Goal: Task Accomplishment & Management: Manage account settings

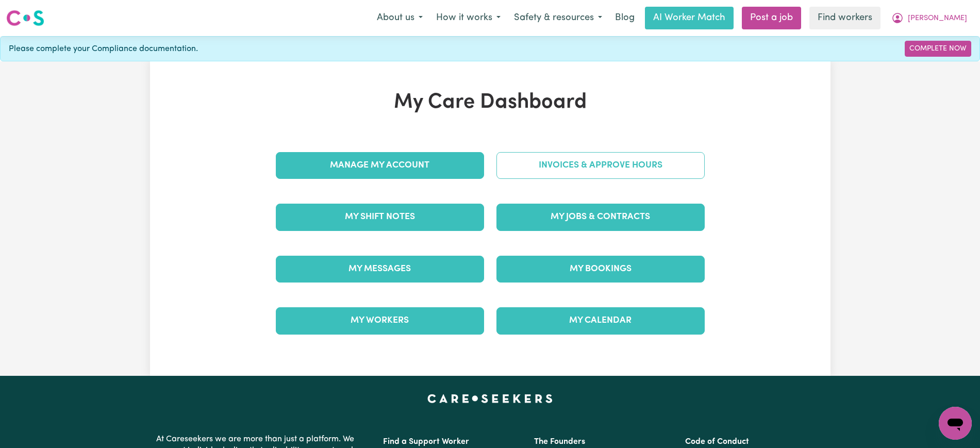
click at [540, 169] on link "Invoices & Approve Hours" at bounding box center [600, 165] width 208 height 27
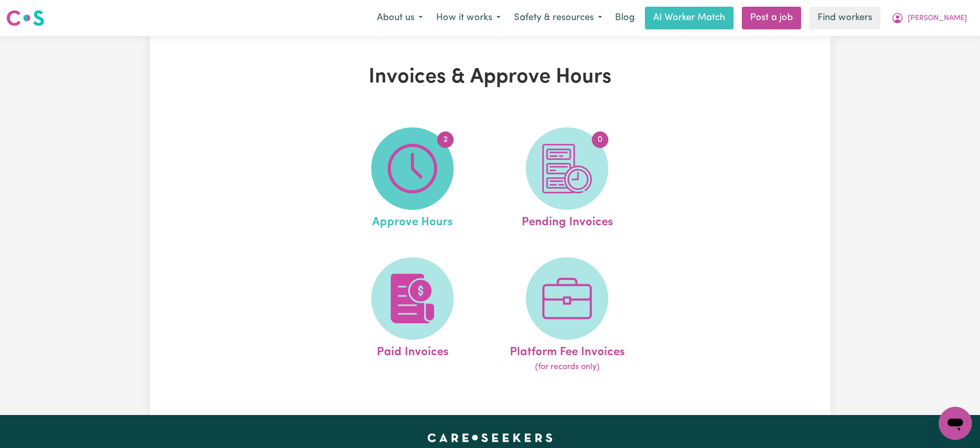
click at [444, 165] on span "2" at bounding box center [412, 168] width 82 height 82
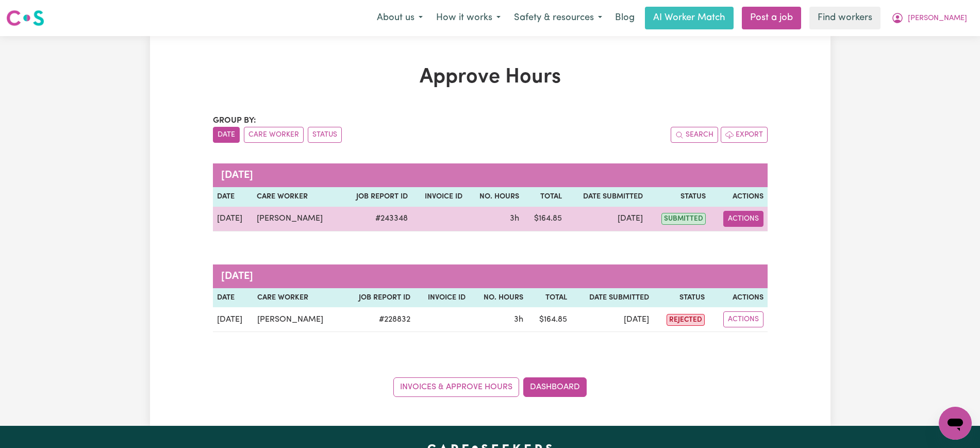
click at [737, 214] on button "Actions" at bounding box center [743, 219] width 40 height 16
click at [747, 244] on link "View Job Report" at bounding box center [769, 242] width 88 height 21
select select "pm"
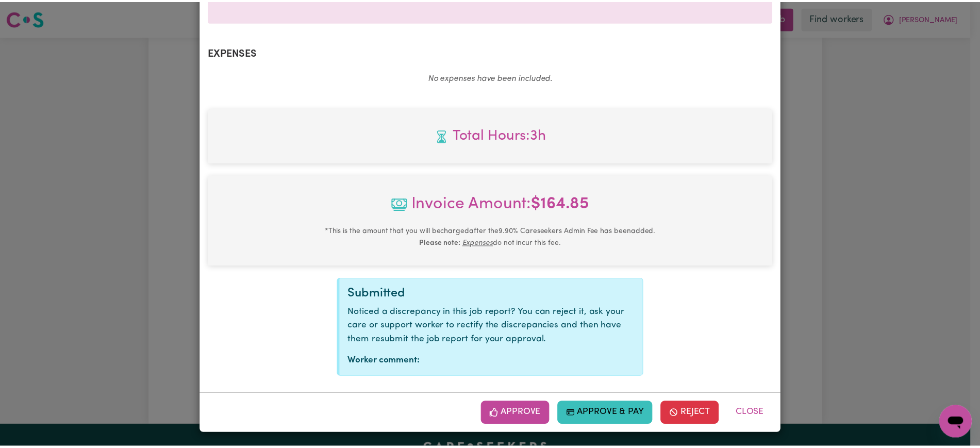
scroll to position [361, 0]
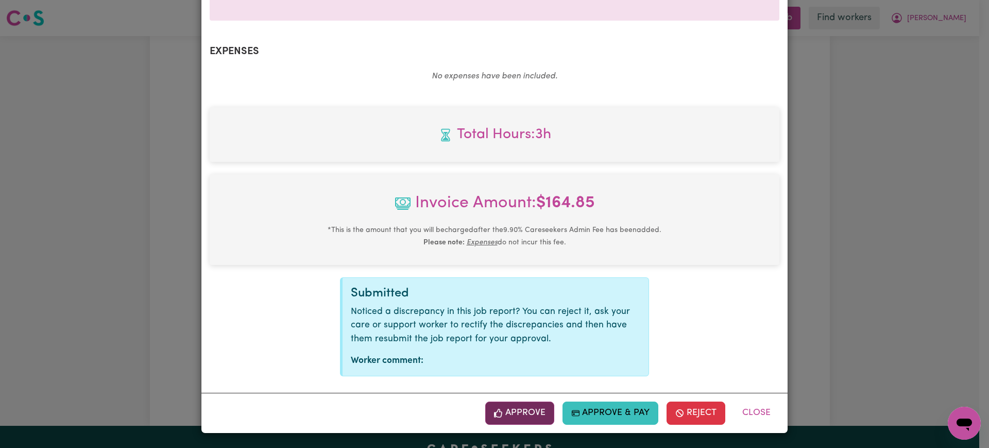
click at [533, 413] on button "Approve" at bounding box center [519, 412] width 69 height 23
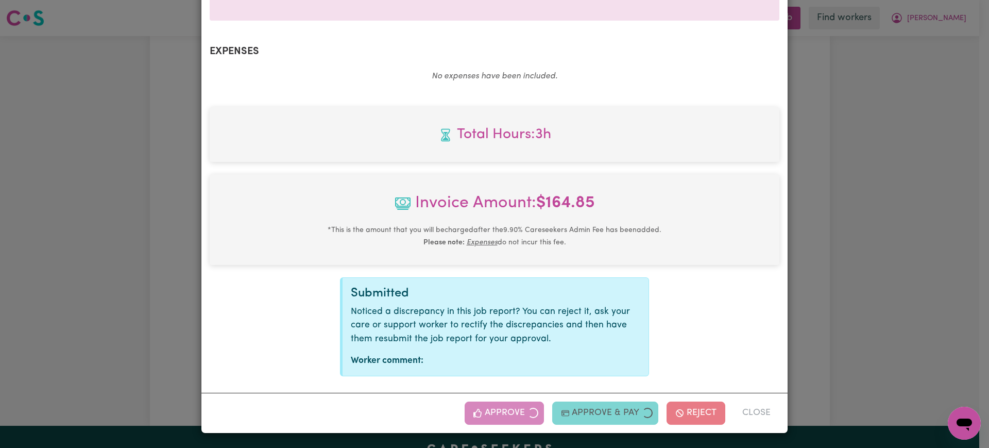
click at [955, 294] on div "Job Report # 243348 - [PERSON_NAME] Summary Job report # 243348 Client name: [P…" at bounding box center [494, 224] width 989 height 448
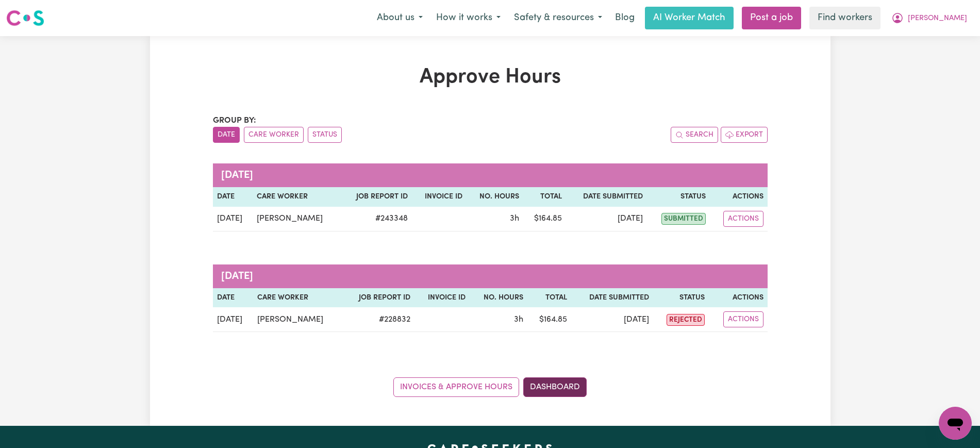
click at [567, 384] on link "Dashboard" at bounding box center [554, 387] width 63 height 20
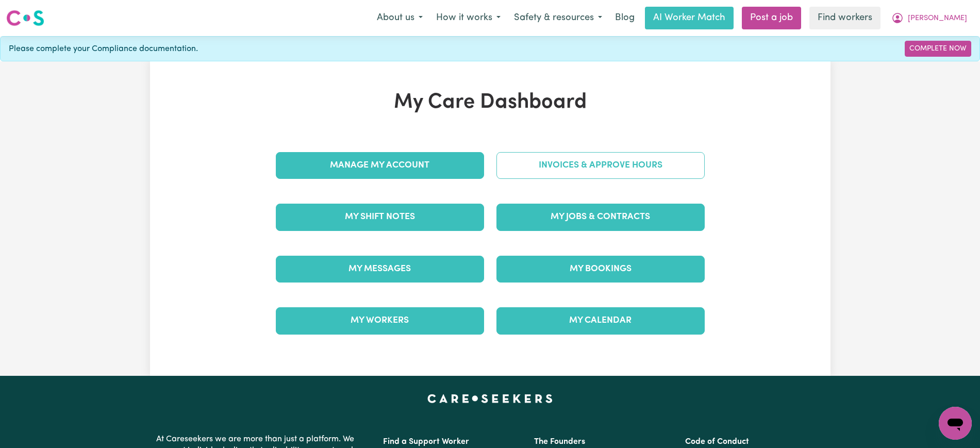
click at [577, 155] on link "Invoices & Approve Hours" at bounding box center [600, 165] width 208 height 27
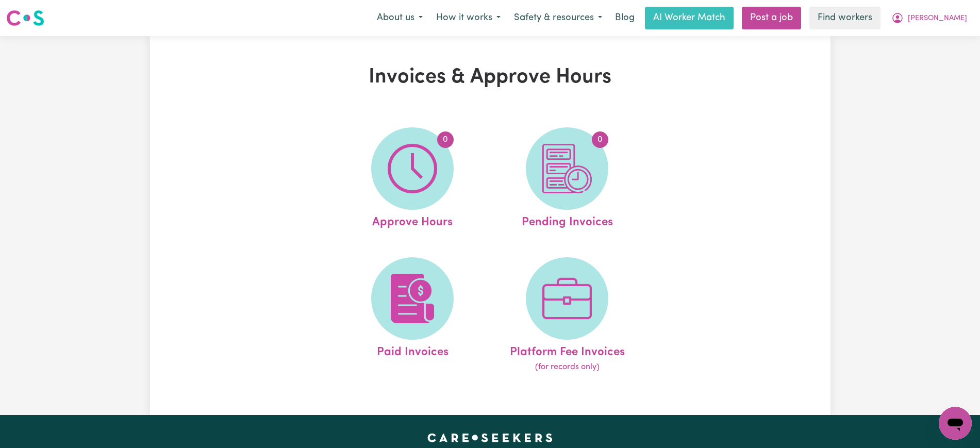
click at [576, 177] on img at bounding box center [566, 168] width 49 height 49
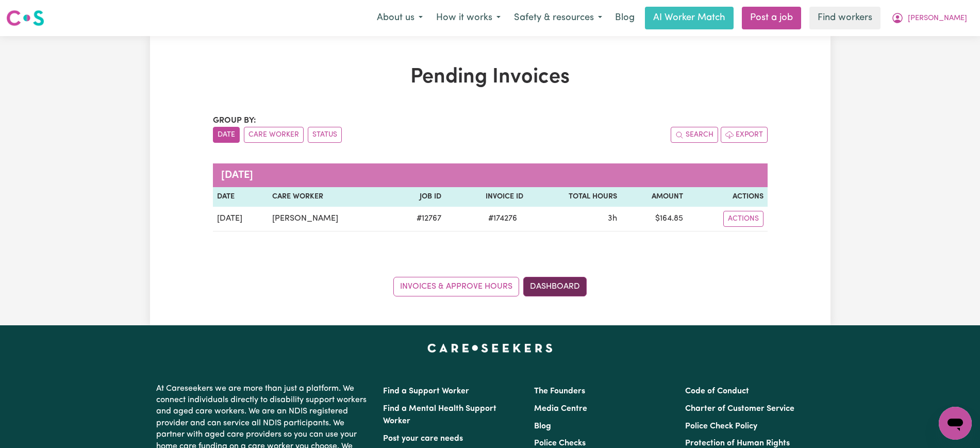
click at [545, 285] on link "Dashboard" at bounding box center [554, 287] width 63 height 20
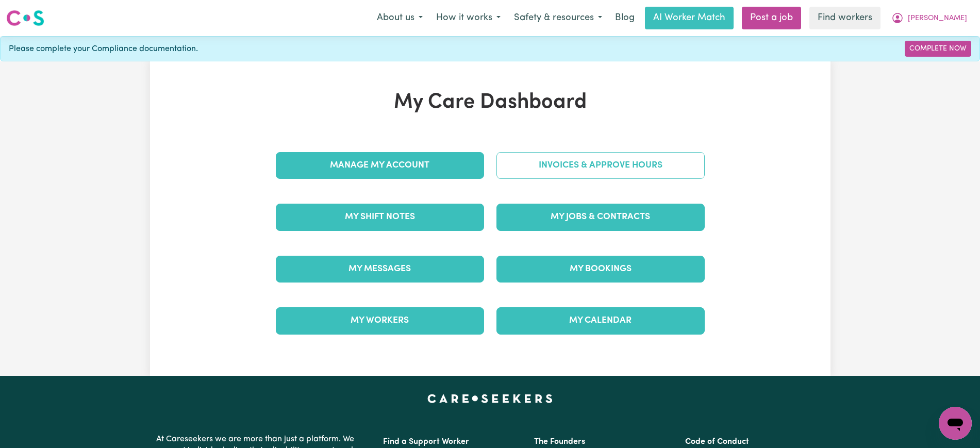
click at [569, 162] on link "Invoices & Approve Hours" at bounding box center [600, 165] width 208 height 27
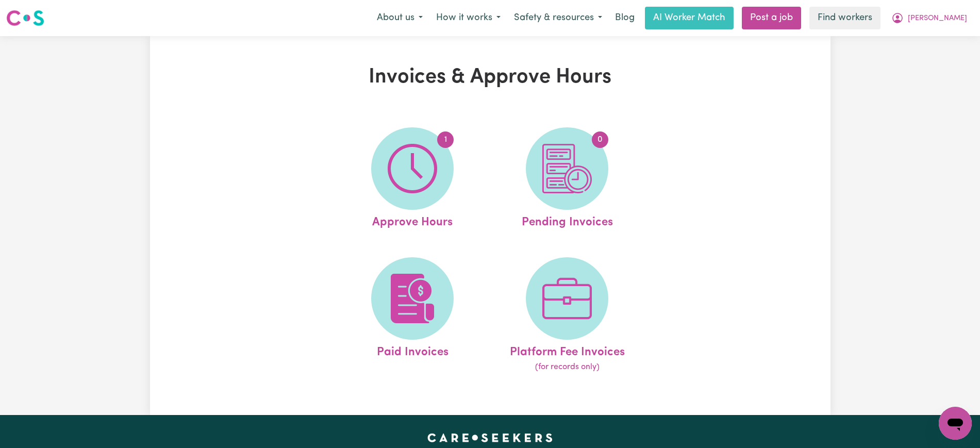
click at [574, 178] on img at bounding box center [566, 168] width 49 height 49
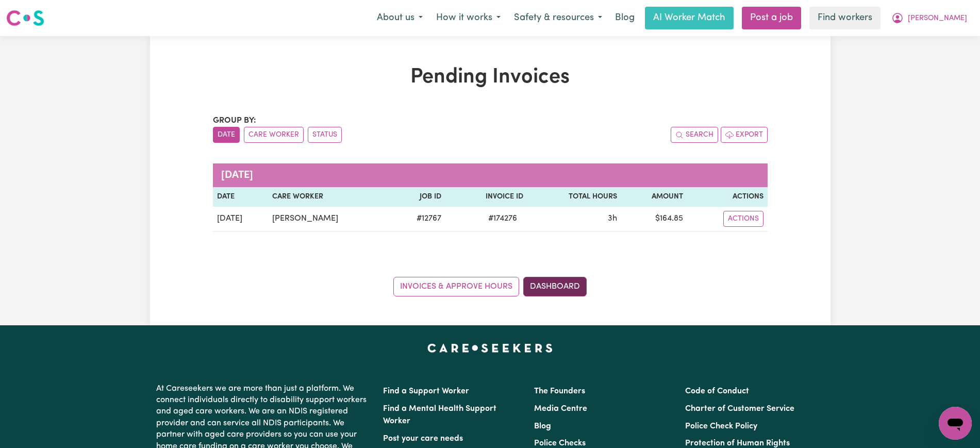
click at [557, 281] on link "Dashboard" at bounding box center [554, 287] width 63 height 20
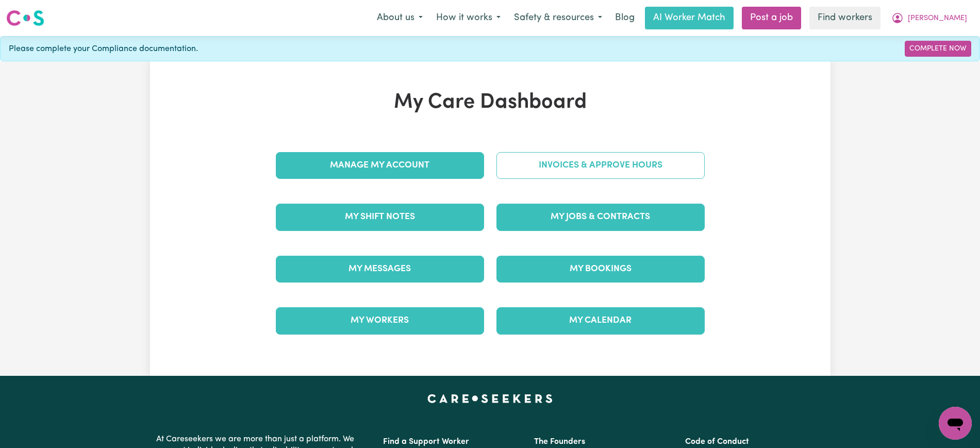
click at [581, 161] on link "Invoices & Approve Hours" at bounding box center [600, 165] width 208 height 27
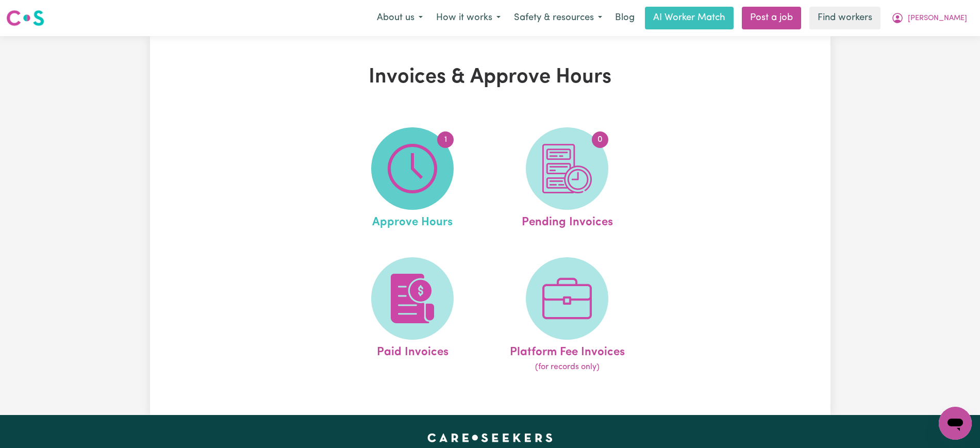
click at [384, 162] on span "1" at bounding box center [412, 168] width 82 height 82
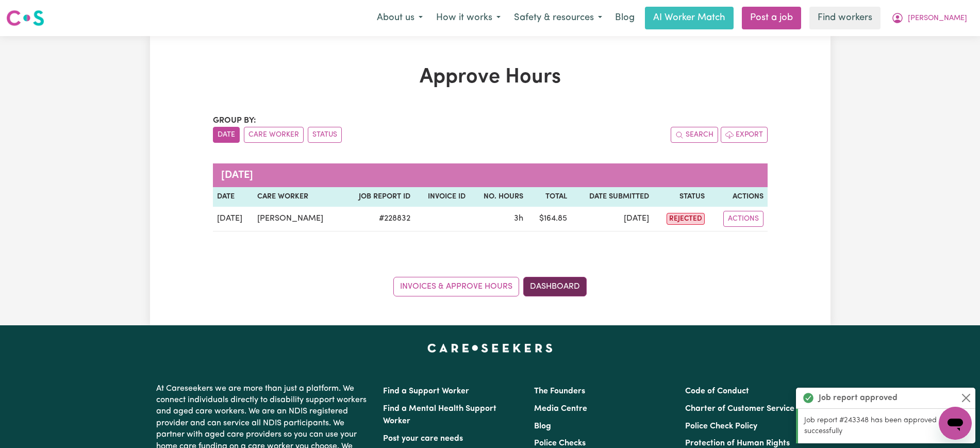
click at [567, 283] on link "Dashboard" at bounding box center [554, 287] width 63 height 20
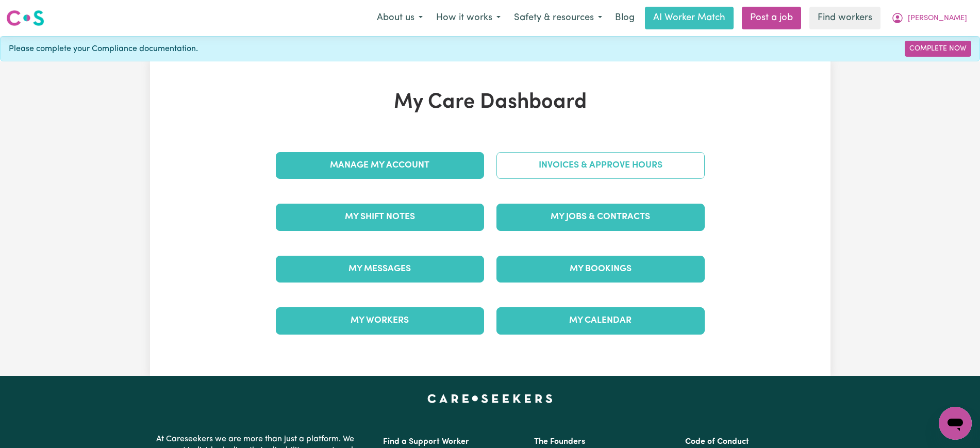
click at [523, 153] on link "Invoices & Approve Hours" at bounding box center [600, 165] width 208 height 27
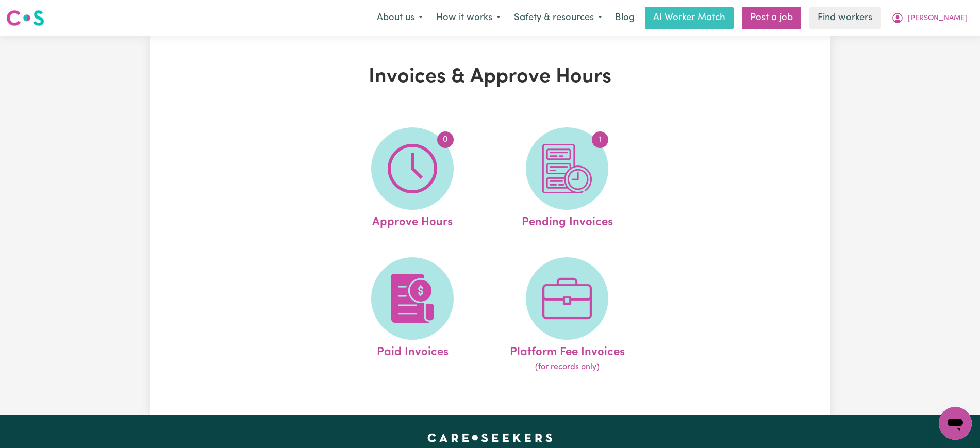
click at [573, 175] on img at bounding box center [566, 168] width 49 height 49
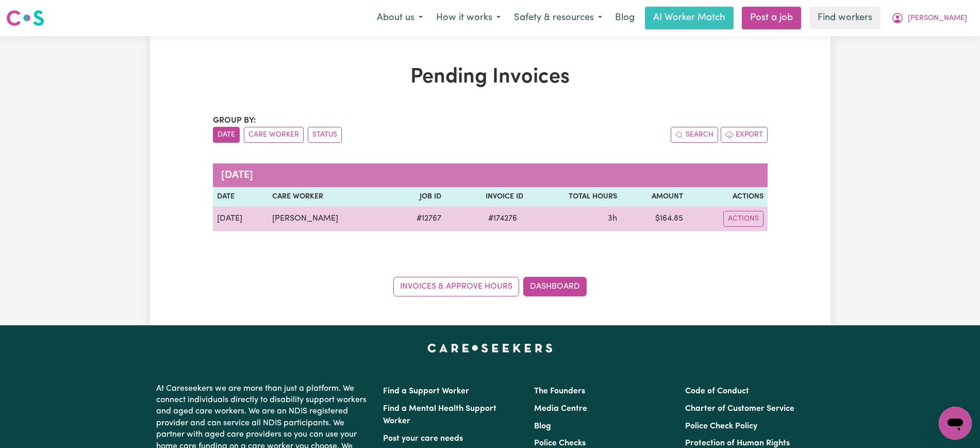
click at [500, 218] on span "# 174276" at bounding box center [502, 218] width 41 height 12
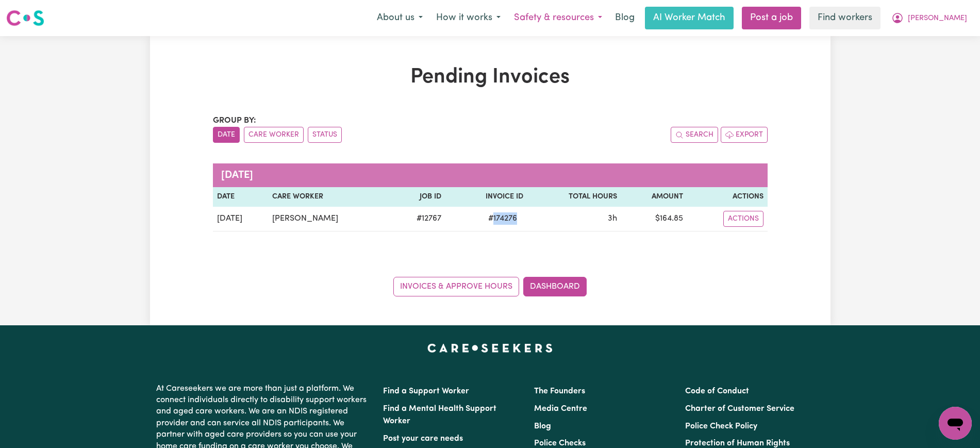
copy span "174276"
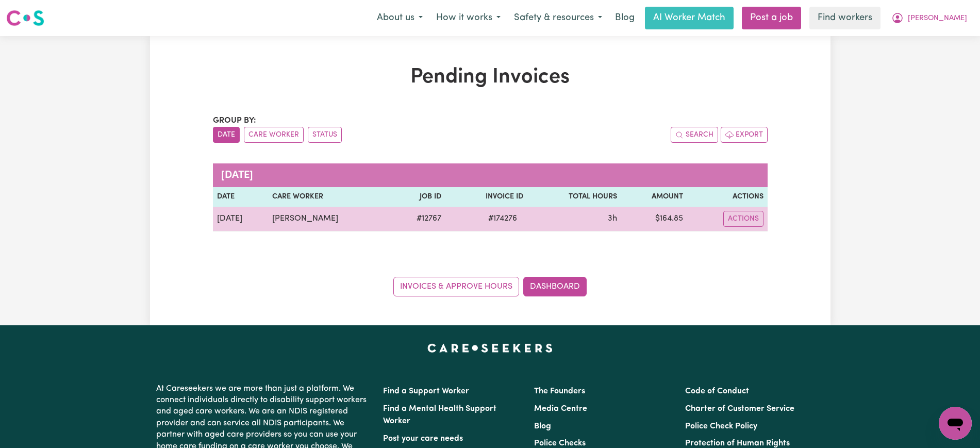
click at [669, 219] on td "$ 164.85" at bounding box center [653, 219] width 65 height 25
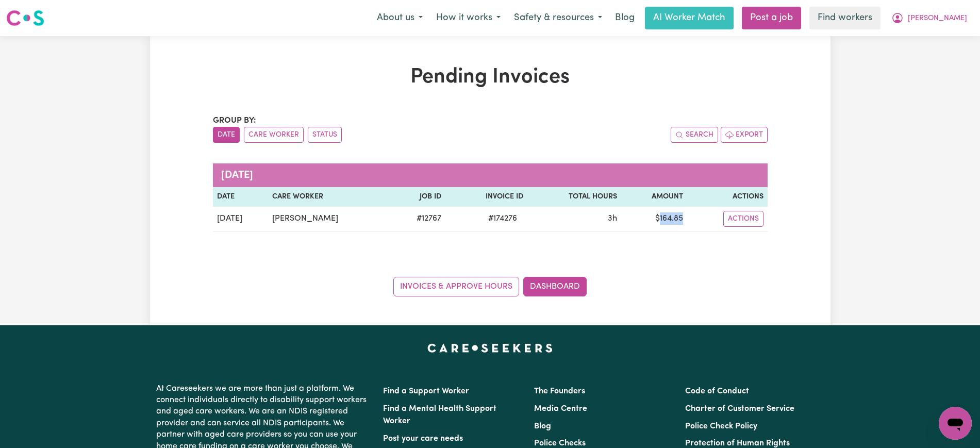
copy td "164.85"
click at [902, 17] on icon "My Account" at bounding box center [897, 18] width 10 height 10
click at [921, 58] on link "Logout" at bounding box center [932, 59] width 81 height 20
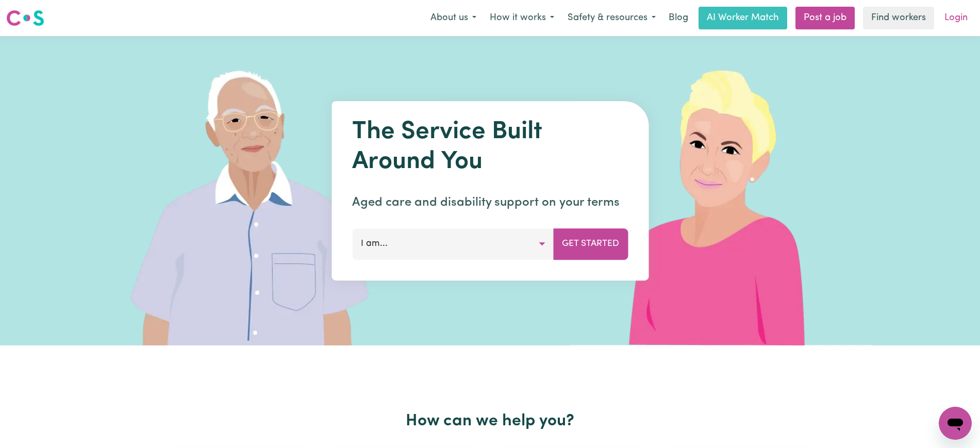
click at [958, 18] on link "Login" at bounding box center [956, 18] width 36 height 23
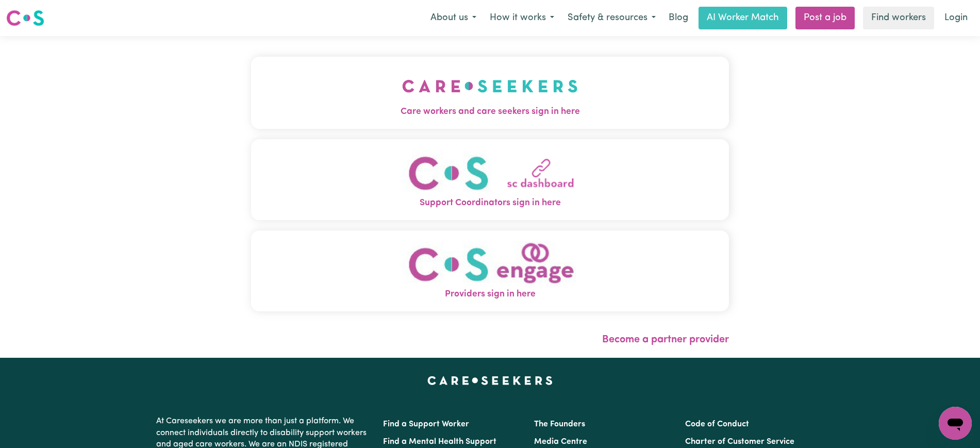
click at [339, 80] on button "Care workers and care seekers sign in here" at bounding box center [490, 93] width 478 height 72
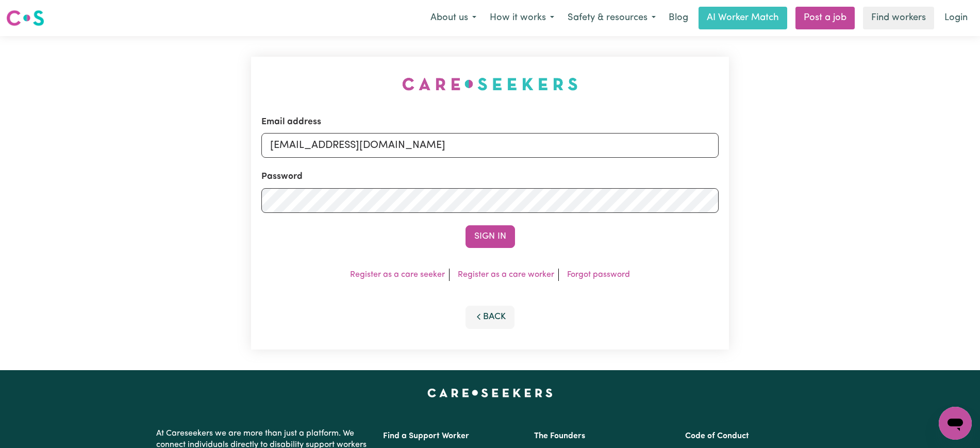
drag, startPoint x: 283, startPoint y: 57, endPoint x: 291, endPoint y: 56, distance: 7.7
click at [283, 56] on div "Email address [EMAIL_ADDRESS][DOMAIN_NAME] Password Sign In Register as a care …" at bounding box center [490, 203] width 490 height 334
drag, startPoint x: 324, startPoint y: 145, endPoint x: 949, endPoint y: 107, distance: 626.2
click at [979, 146] on html "Menu About us How it works Safety & resources Blog AI Worker Match Post a job F…" at bounding box center [490, 390] width 980 height 780
type input "[EMAIL_ADDRESS][DOMAIN_NAME]"
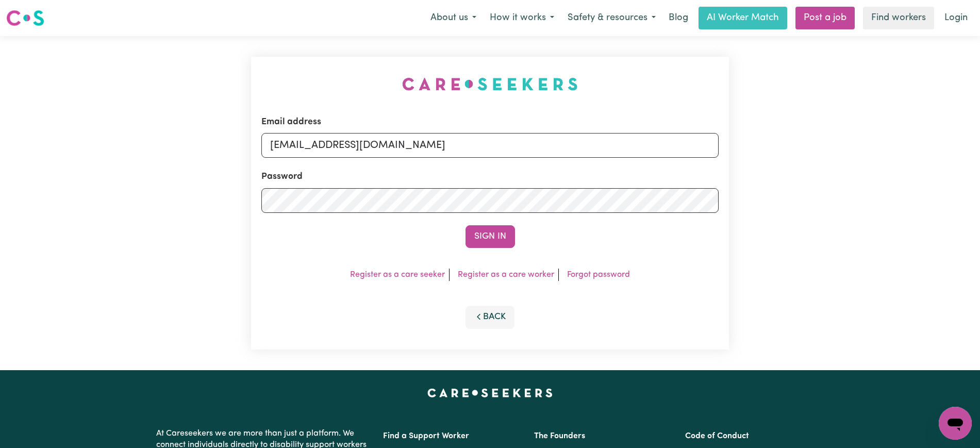
click at [465, 225] on button "Sign In" at bounding box center [489, 236] width 49 height 23
